Goal: Task Accomplishment & Management: Use online tool/utility

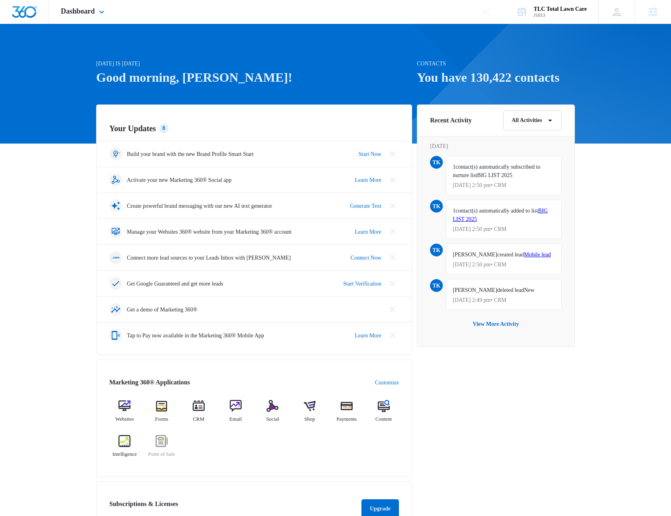
click at [490, 6] on link "Brand Profile Wizard" at bounding box center [487, 12] width 34 height 24
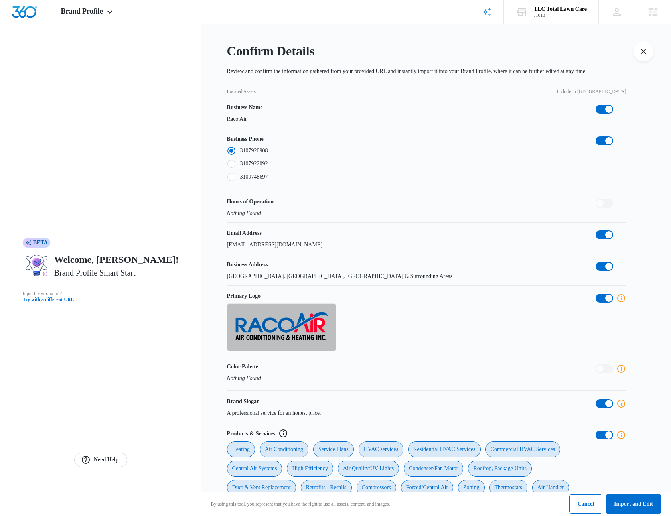
drag, startPoint x: 467, startPoint y: 6, endPoint x: 298, endPoint y: 65, distance: 178.5
click at [320, 64] on div "Brand Profile Apps Reputation Websites Forms CRM Email Social Shop Payments POS…" at bounding box center [335, 455] width 671 height 910
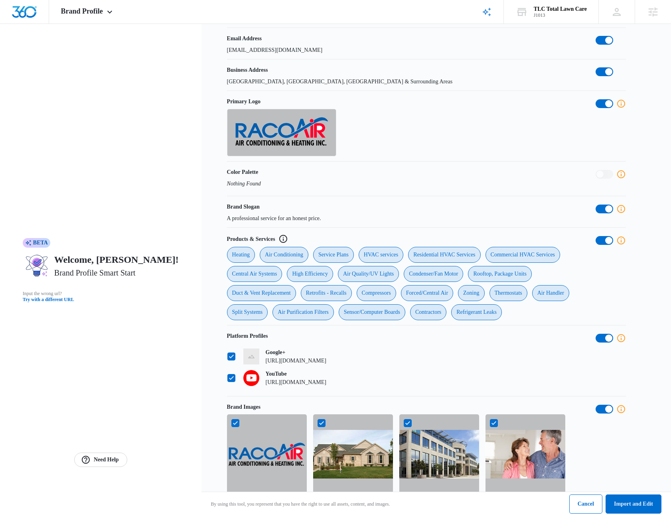
scroll to position [430, 0]
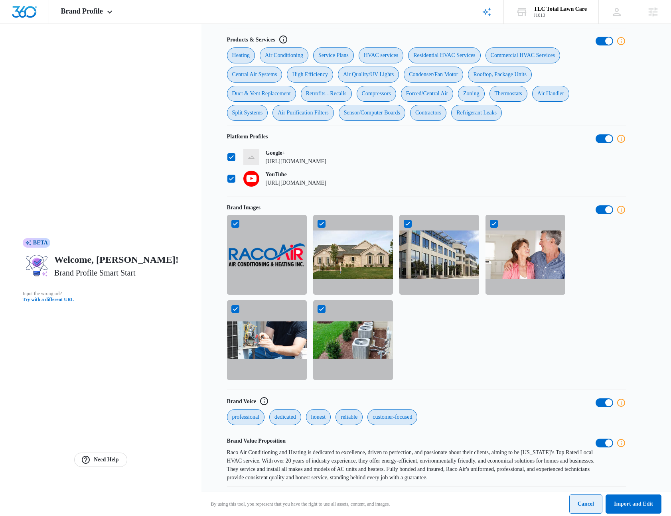
click at [584, 500] on button "Cancel" at bounding box center [585, 504] width 33 height 19
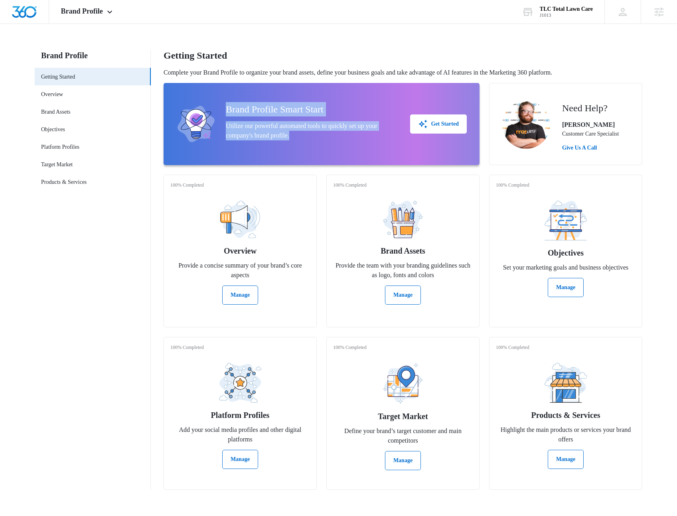
drag, startPoint x: 311, startPoint y: 132, endPoint x: 223, endPoint y: 107, distance: 91.8
click at [223, 107] on div "Brand Profile Smart Start Utilize our powerful automated tools to quickly set u…" at bounding box center [321, 124] width 290 height 63
drag, startPoint x: 275, startPoint y: 123, endPoint x: 376, endPoint y: 145, distance: 104.0
click at [375, 144] on div "Brand Profile Smart Start Utilize our powerful automated tools to quickly set u…" at bounding box center [321, 124] width 290 height 63
drag, startPoint x: 367, startPoint y: 143, endPoint x: 246, endPoint y: 107, distance: 125.9
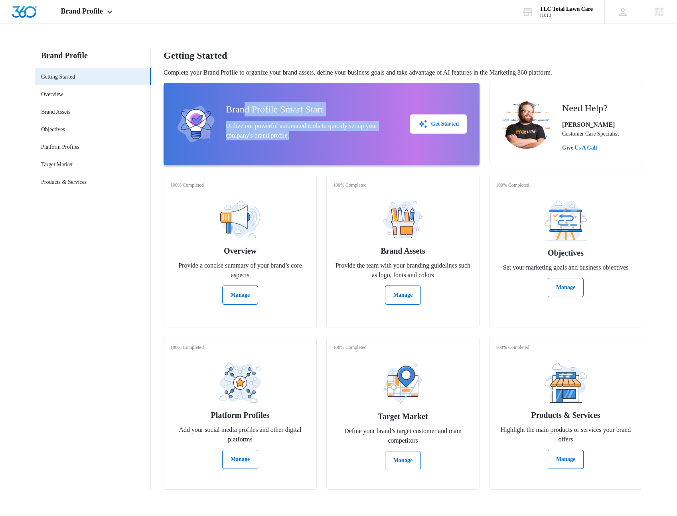
click at [246, 107] on div "Brand Profile Smart Start Utilize our powerful automated tools to quickly set u…" at bounding box center [311, 124] width 171 height 44
click at [246, 107] on h2 "Brand Profile Smart Start" at bounding box center [311, 109] width 171 height 14
drag, startPoint x: 310, startPoint y: 130, endPoint x: 230, endPoint y: 110, distance: 82.9
click at [230, 110] on div "Brand Profile Smart Start Utilize our powerful automated tools to quickly set u…" at bounding box center [311, 124] width 171 height 44
drag, startPoint x: 230, startPoint y: 110, endPoint x: 315, endPoint y: 134, distance: 88.1
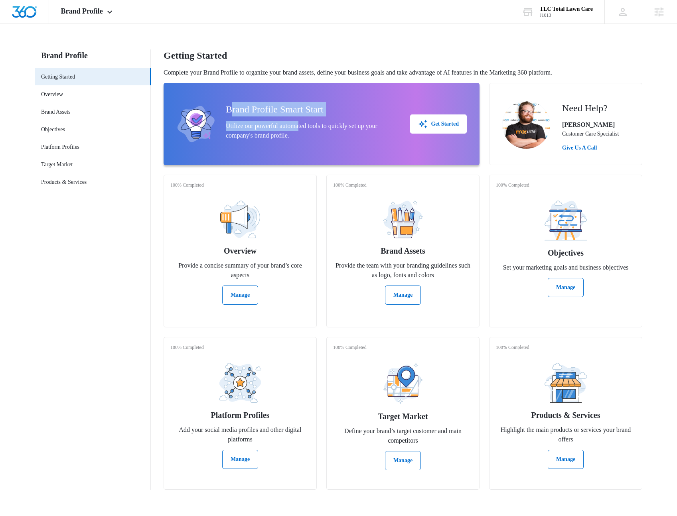
click at [310, 130] on div "Brand Profile Smart Start Utilize our powerful automated tools to quickly set u…" at bounding box center [311, 124] width 171 height 44
drag, startPoint x: 323, startPoint y: 141, endPoint x: 241, endPoint y: 105, distance: 89.3
click at [241, 105] on div "Brand Profile Smart Start Utilize our powerful automated tools to quickly set u…" at bounding box center [311, 124] width 171 height 44
drag, startPoint x: 244, startPoint y: 107, endPoint x: 321, endPoint y: 139, distance: 84.1
click at [321, 139] on div "Brand Profile Smart Start Utilize our powerful automated tools to quickly set u…" at bounding box center [311, 124] width 171 height 44
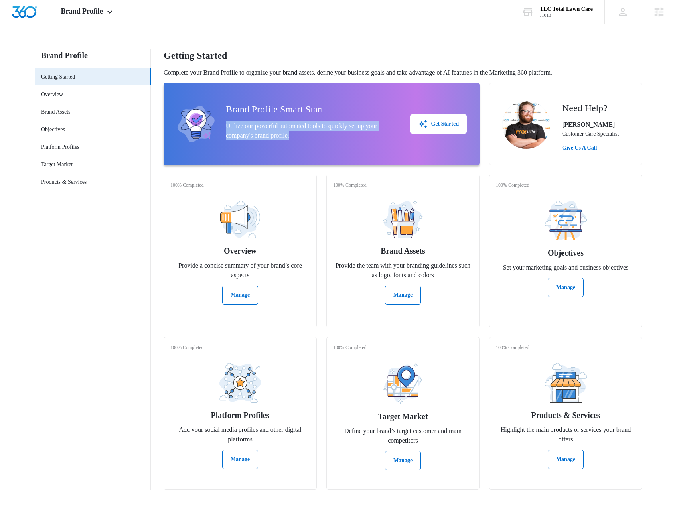
drag, startPoint x: 322, startPoint y: 139, endPoint x: 282, endPoint y: 117, distance: 45.9
click at [282, 117] on div "Brand Profile Smart Start Utilize our powerful automated tools to quickly set u…" at bounding box center [311, 124] width 171 height 44
click at [439, 120] on div "Get Started" at bounding box center [438, 124] width 41 height 10
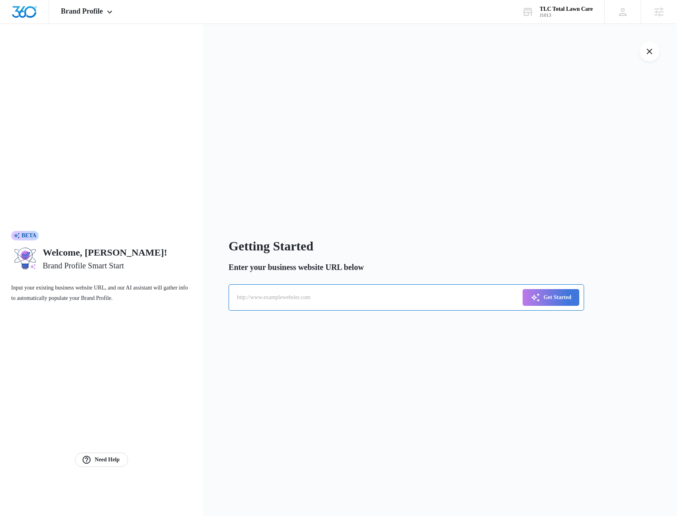
click at [294, 303] on input "text" at bounding box center [406, 297] width 355 height 26
type input "[URL][DOMAIN_NAME]"
click at [564, 293] on div "Get Started" at bounding box center [550, 298] width 41 height 10
